Goal: Task Accomplishment & Management: Use online tool/utility

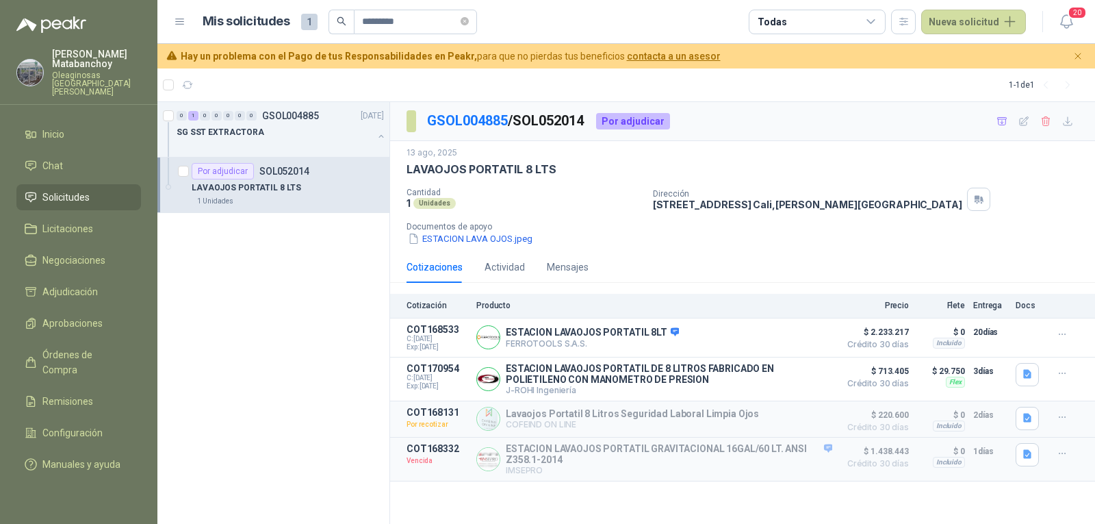
click at [258, 194] on p "LAVAOJOS PORTATIL 8 LTS" at bounding box center [247, 187] width 110 height 13
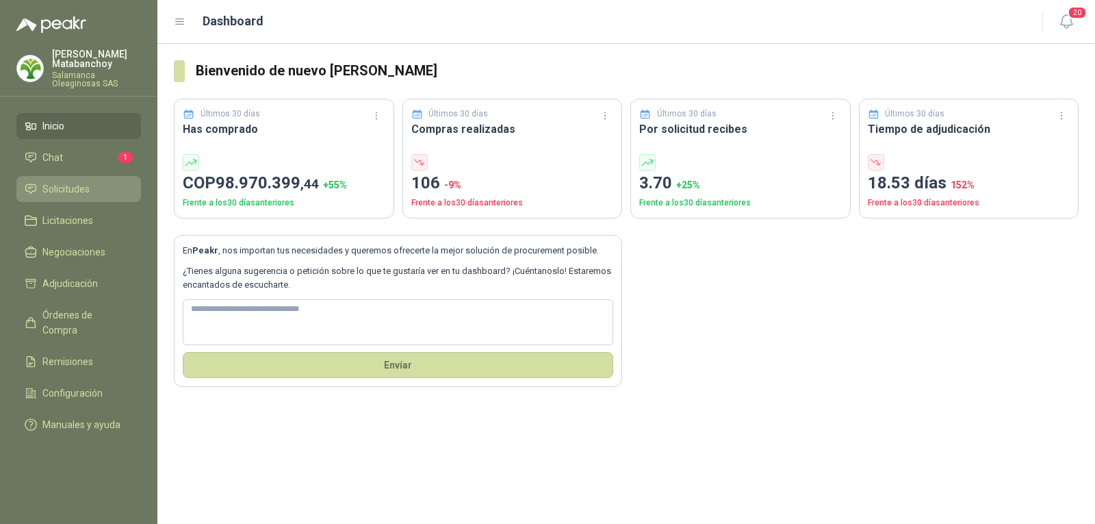
drag, startPoint x: 86, startPoint y: 194, endPoint x: 93, endPoint y: 199, distance: 8.0
click at [86, 194] on span "Solicitudes" at bounding box center [65, 188] width 47 height 15
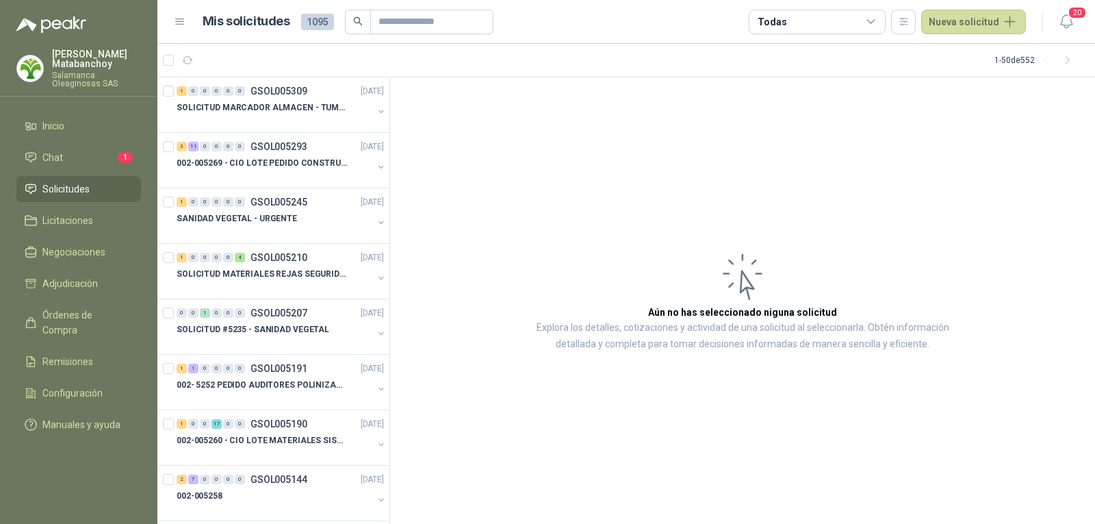
click at [101, 64] on p "[PERSON_NAME]" at bounding box center [96, 58] width 89 height 19
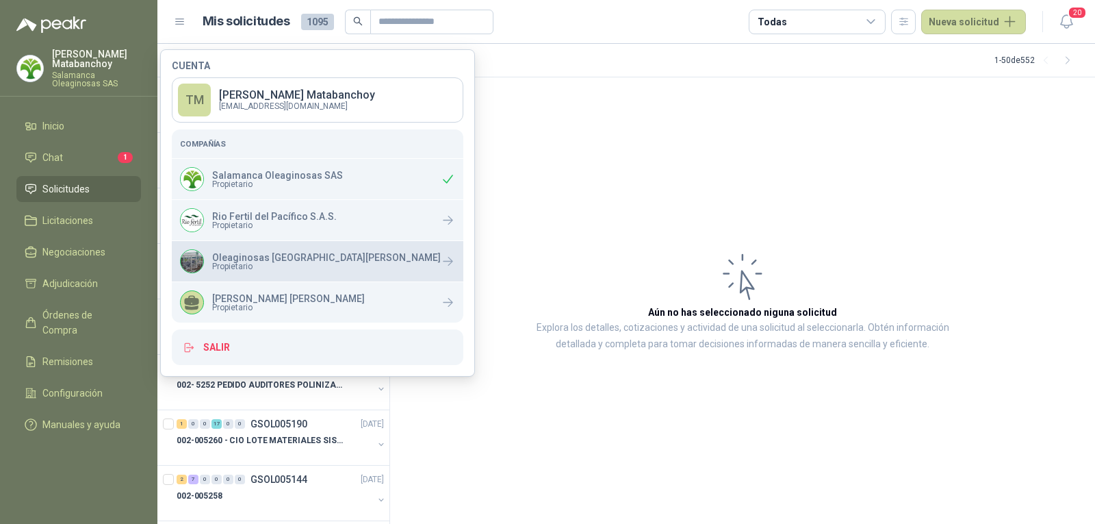
click at [293, 255] on p "Oleaginosas [GEOGRAPHIC_DATA][PERSON_NAME]" at bounding box center [326, 258] width 229 height 10
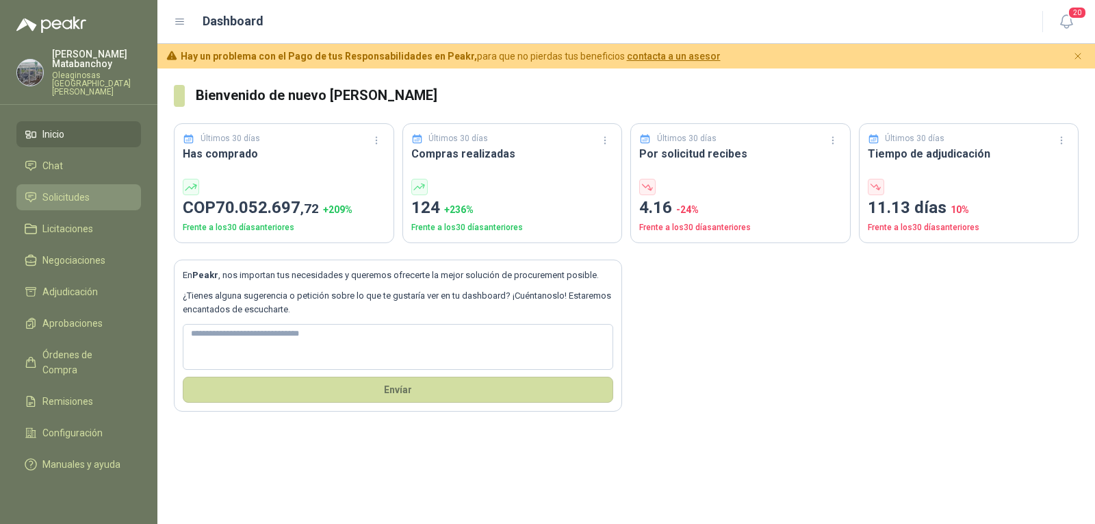
click at [107, 190] on li "Solicitudes" at bounding box center [79, 197] width 108 height 15
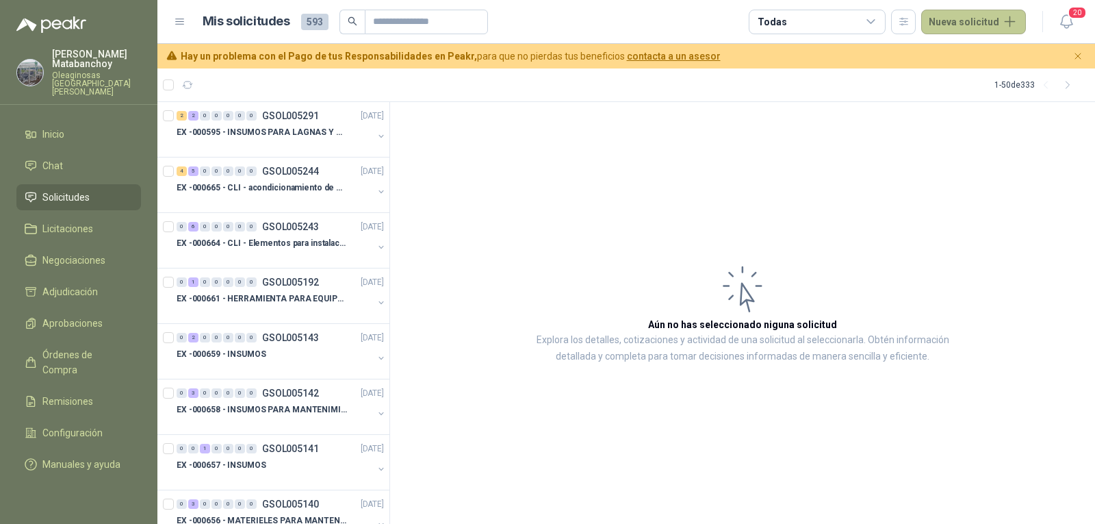
click at [965, 32] on button "Nueva solicitud" at bounding box center [974, 22] width 105 height 25
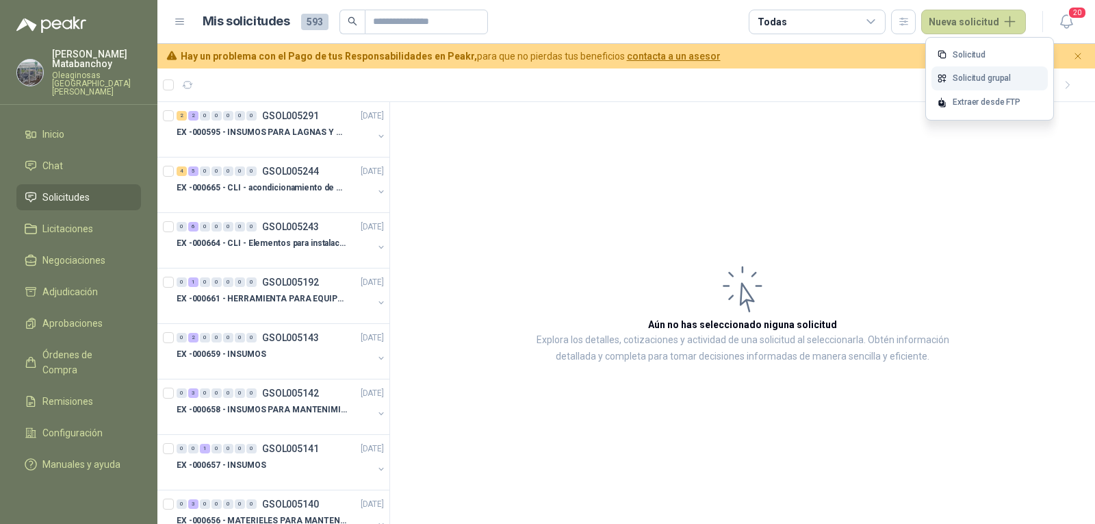
click at [952, 84] on link "Solicitud grupal" at bounding box center [990, 78] width 116 height 24
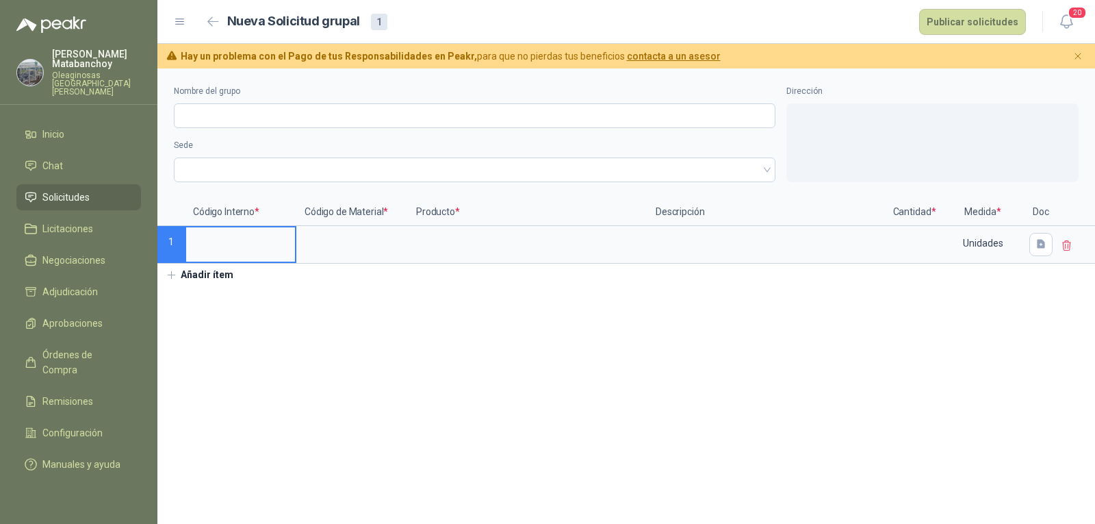
click at [73, 190] on span "Solicitudes" at bounding box center [65, 197] width 47 height 15
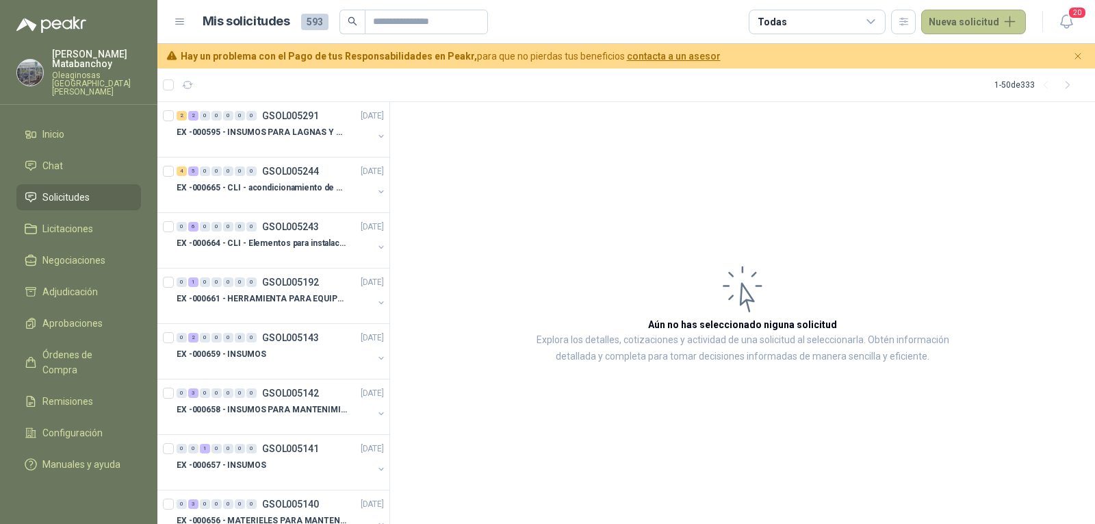
click at [1024, 29] on button "Nueva solicitud" at bounding box center [974, 22] width 105 height 25
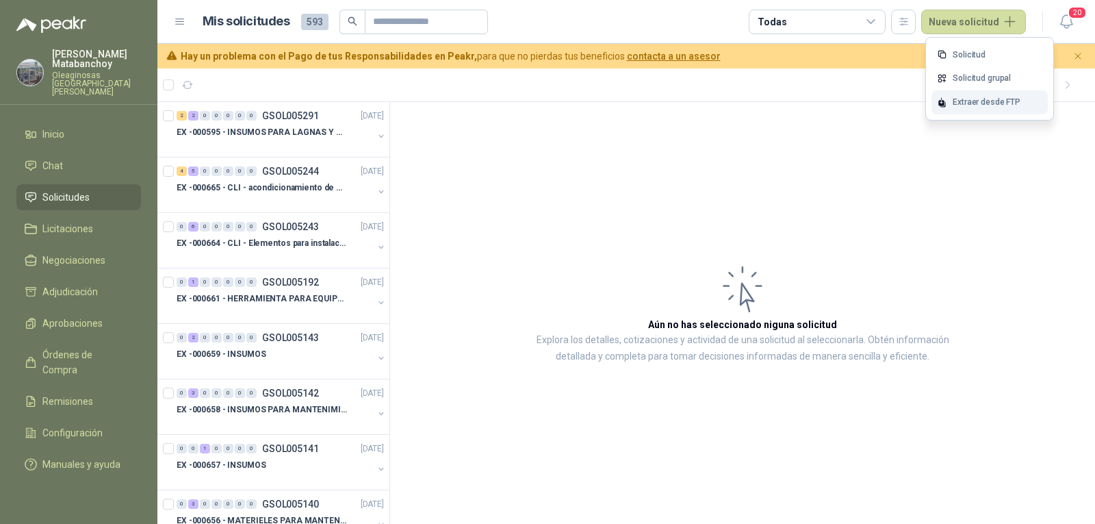
click at [978, 105] on div "Extraer desde FTP" at bounding box center [990, 102] width 116 height 24
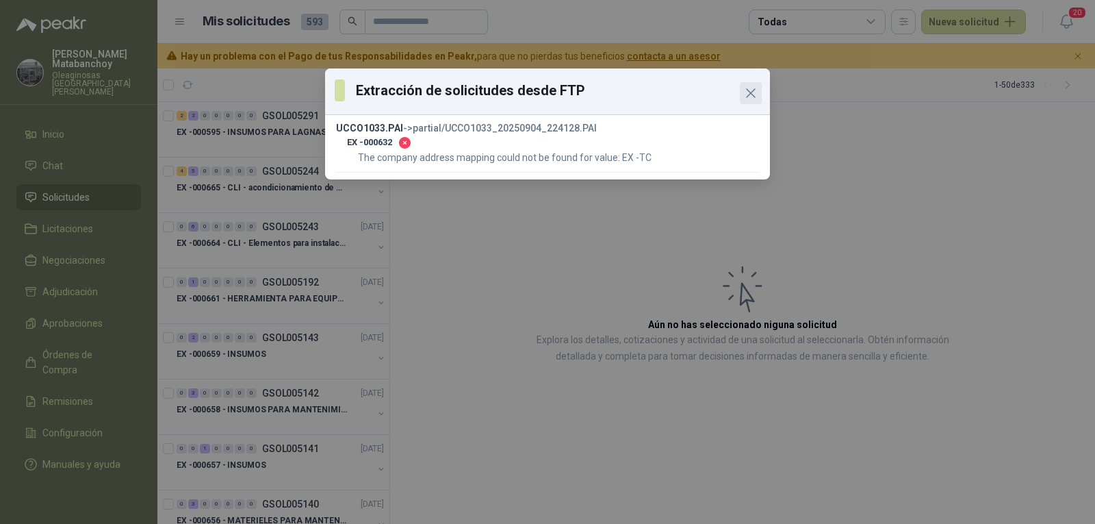
click at [754, 93] on icon "Close" at bounding box center [751, 93] width 16 height 16
